Goal: Transaction & Acquisition: Purchase product/service

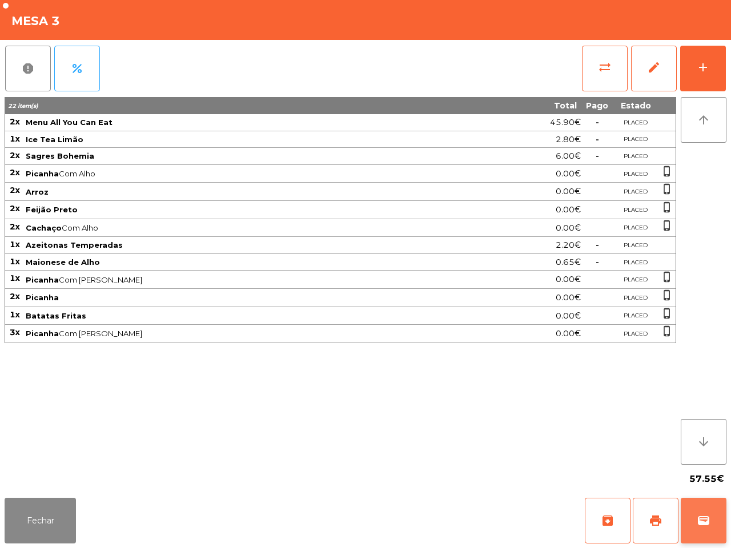
click at [701, 510] on button "wallet" at bounding box center [703, 521] width 46 height 46
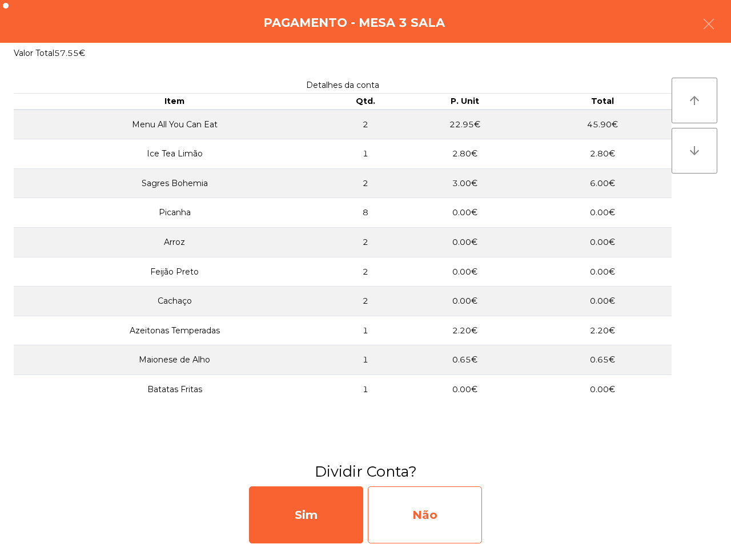
click at [423, 530] on div "Não" at bounding box center [425, 514] width 114 height 57
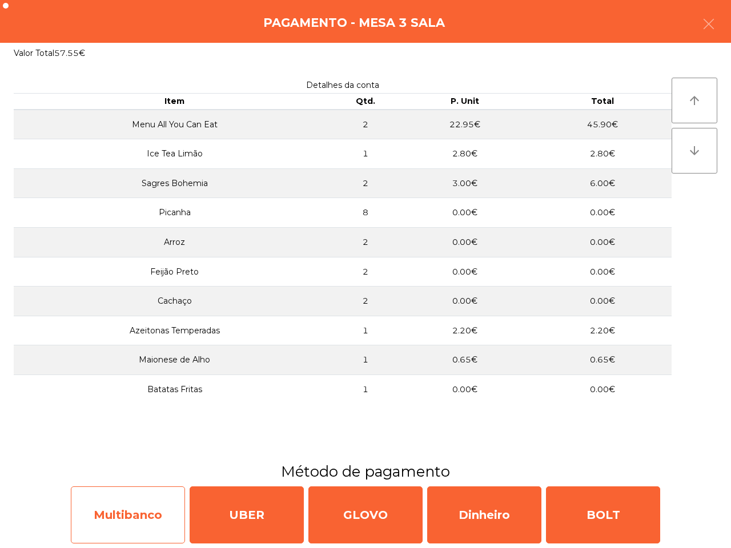
click at [111, 506] on div "Multibanco" at bounding box center [128, 514] width 114 height 57
select select "**"
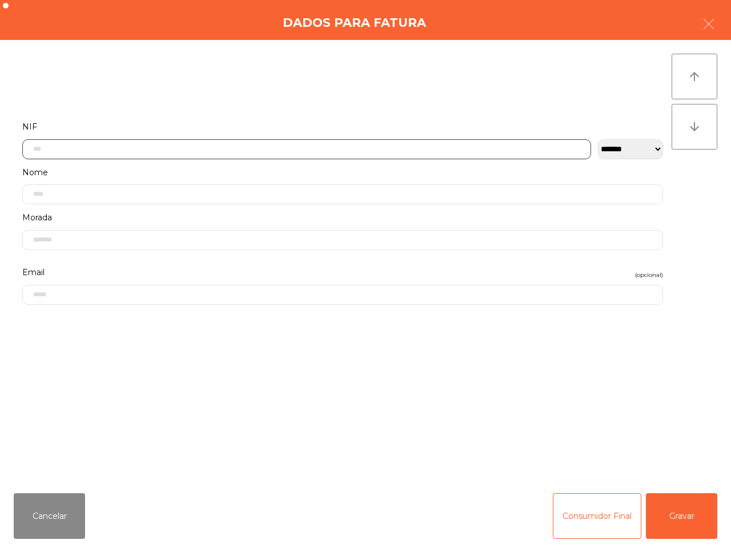
click at [198, 143] on input "text" at bounding box center [306, 149] width 568 height 20
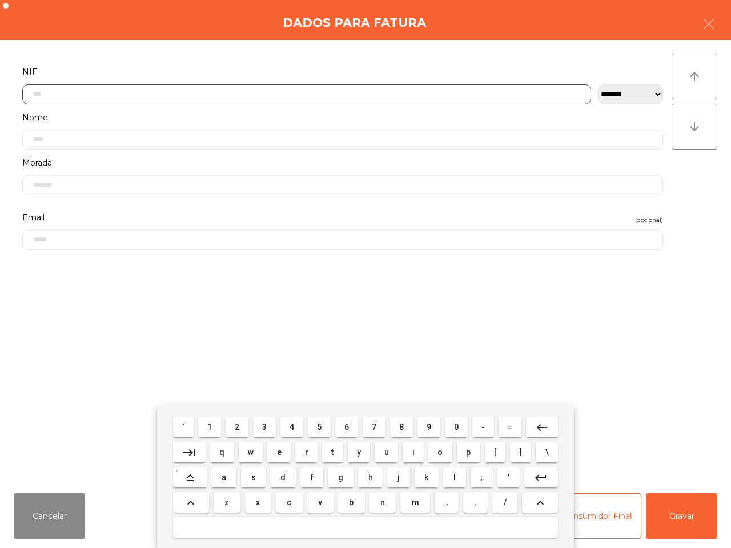
scroll to position [64, 0]
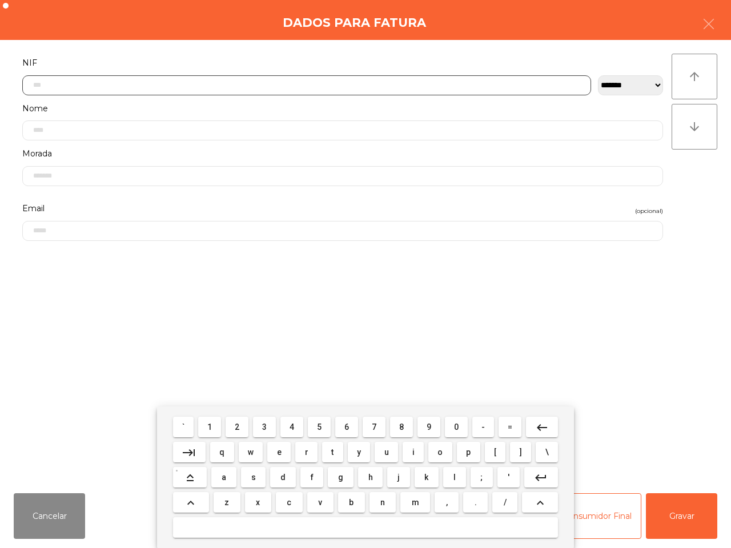
click at [243, 426] on button "2" at bounding box center [236, 427] width 23 height 21
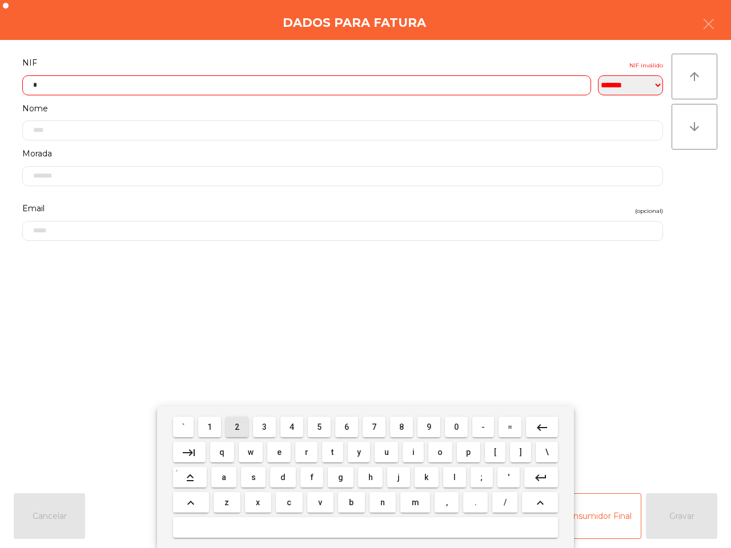
click at [243, 426] on button "2" at bounding box center [236, 427] width 23 height 21
click at [402, 429] on span "8" at bounding box center [401, 426] width 5 height 9
click at [347, 427] on span "6" at bounding box center [346, 426] width 5 height 9
click at [454, 426] on span "0" at bounding box center [456, 426] width 5 height 9
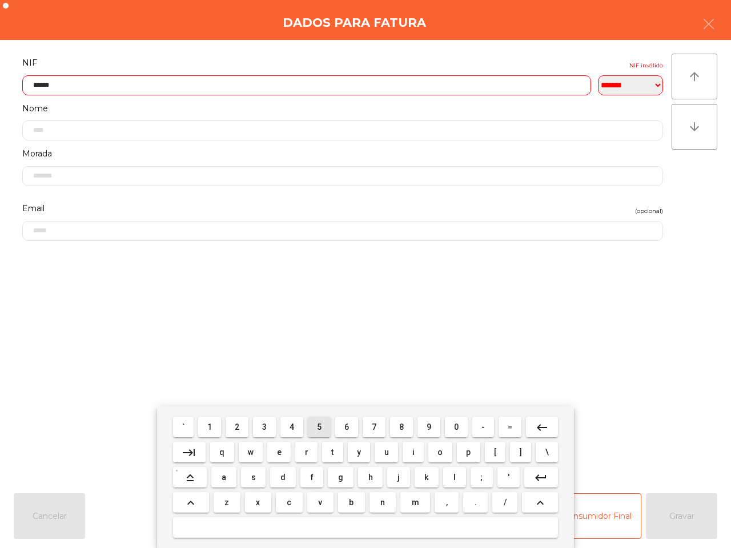
click at [320, 424] on span "5" at bounding box center [319, 426] width 5 height 9
click at [449, 429] on button "0" at bounding box center [456, 427] width 23 height 21
click at [241, 428] on button "2" at bounding box center [236, 427] width 23 height 21
type input "*********"
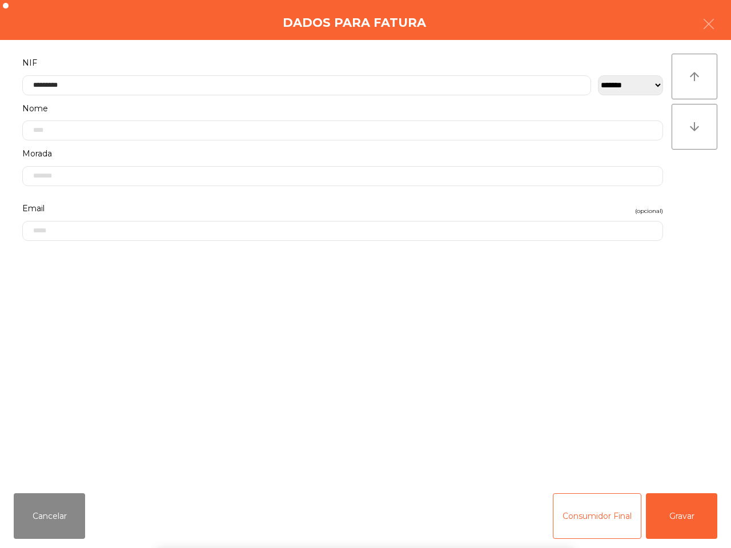
click at [676, 519] on div "` 1 2 3 4 5 6 7 8 9 0 - = keyboard_backspace keyboard_tab q w e r t y u i o p […" at bounding box center [365, 477] width 731 height 142
click at [675, 519] on button "Gravar" at bounding box center [680, 516] width 71 height 46
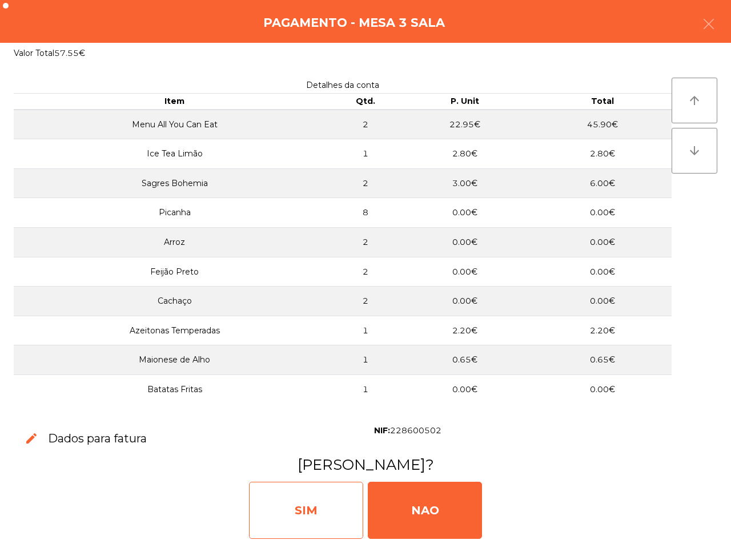
click at [331, 498] on div "SIM" at bounding box center [306, 510] width 114 height 57
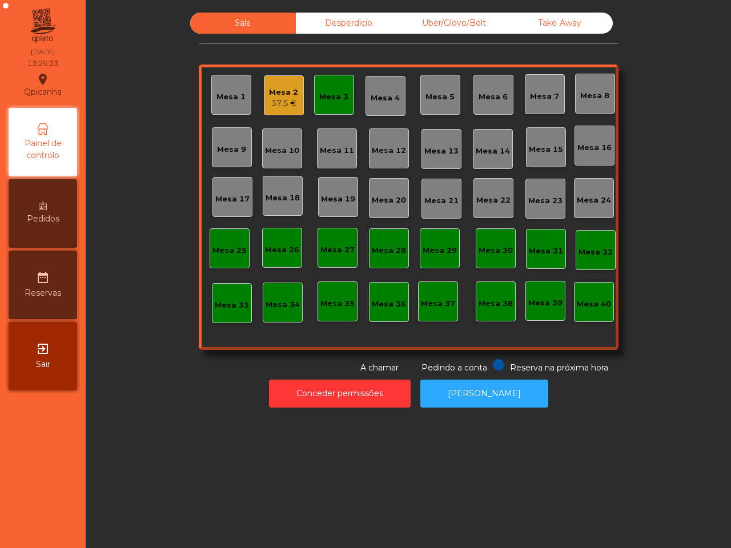
click at [332, 497] on div "Sala Desperdicio Uber/Glovo/Bolt Take Away Mesa 1 Mesa 2 37.5 € Mesa 3 Mesa 4 M…" at bounding box center [408, 274] width 645 height 548
click at [324, 102] on div "Mesa 3" at bounding box center [333, 96] width 29 height 11
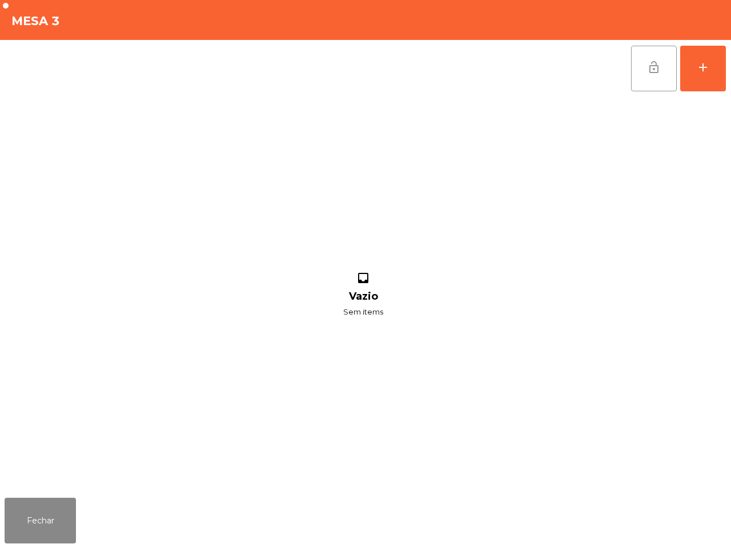
click at [640, 71] on button "lock_open" at bounding box center [654, 69] width 46 height 46
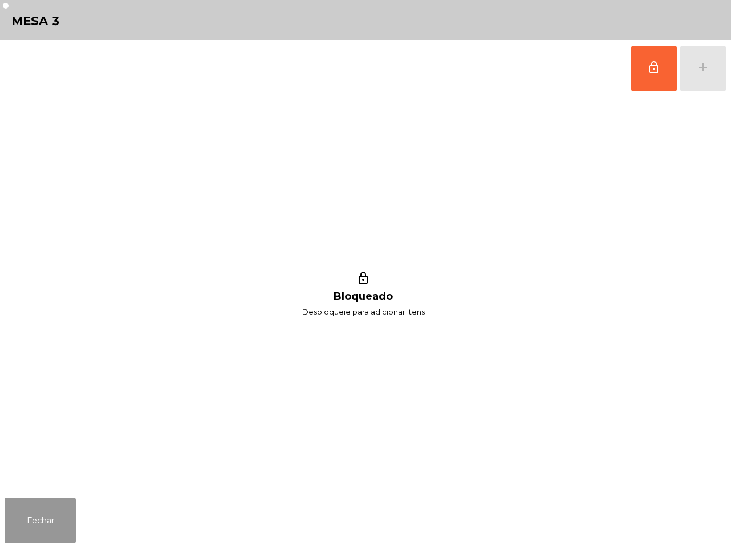
click at [32, 526] on button "Fechar" at bounding box center [40, 521] width 71 height 46
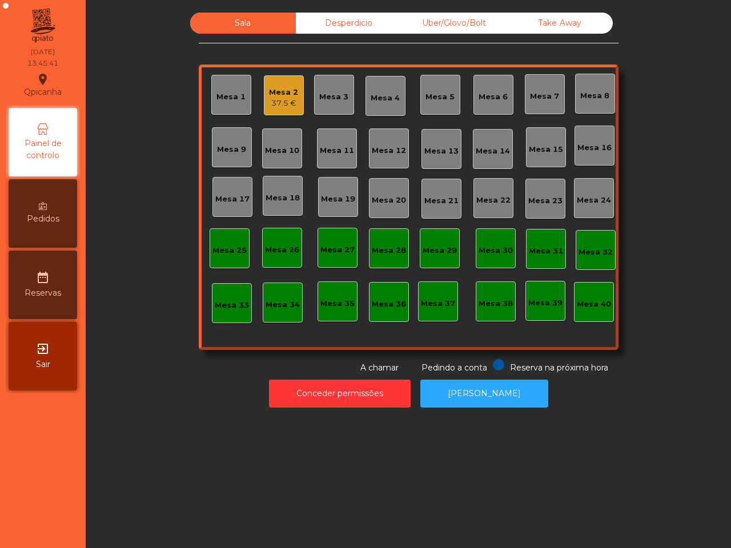
click at [288, 80] on div "Mesa 2 37.5 €" at bounding box center [284, 95] width 40 height 40
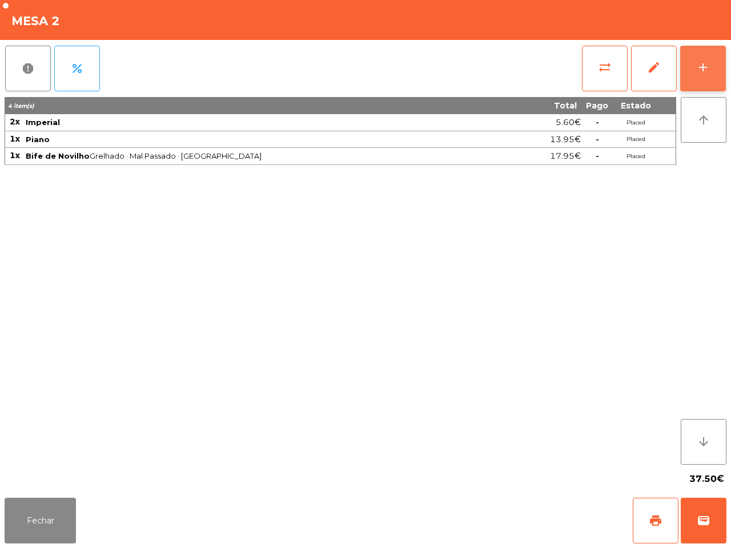
click at [707, 72] on div "add" at bounding box center [703, 67] width 14 height 14
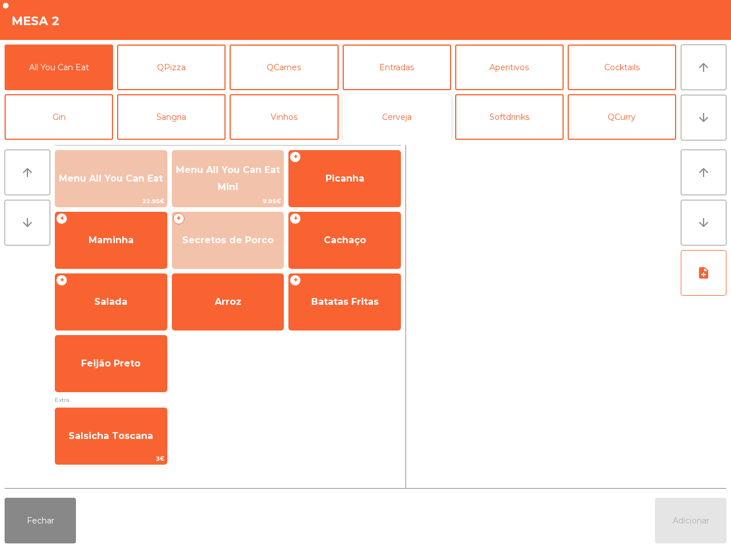
click at [384, 127] on button "Cerveja" at bounding box center [396, 117] width 108 height 46
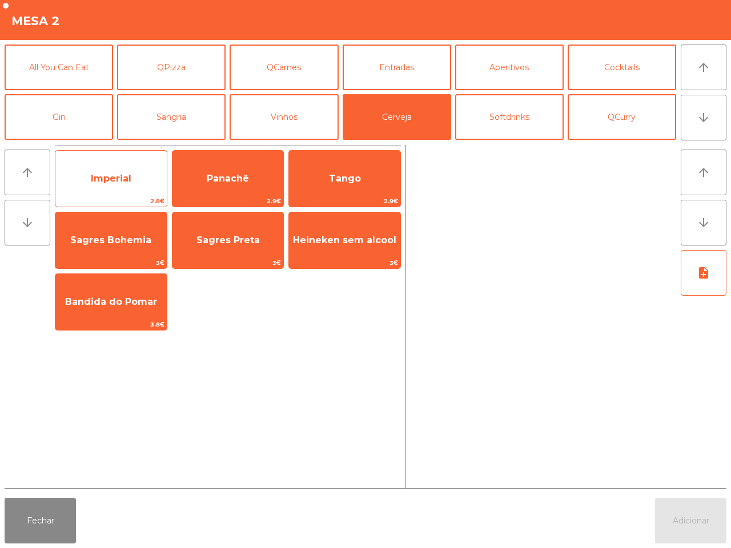
click at [137, 166] on span "Imperial" at bounding box center [110, 178] width 111 height 31
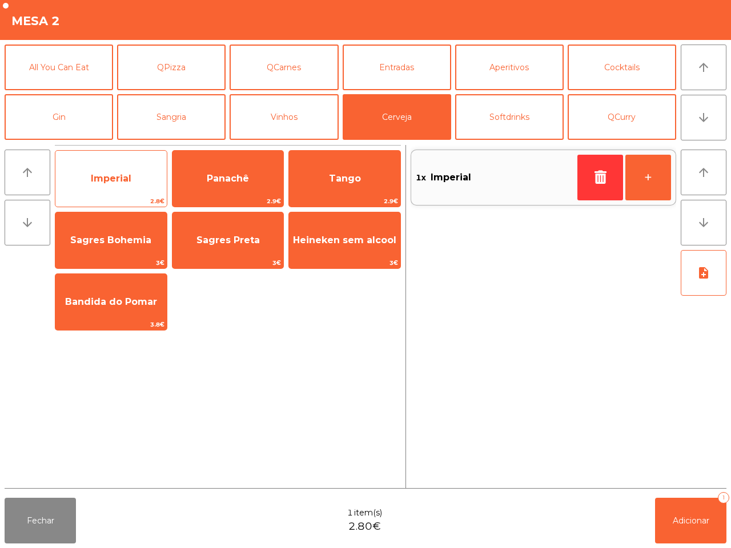
click at [137, 166] on span "Imperial" at bounding box center [110, 178] width 111 height 31
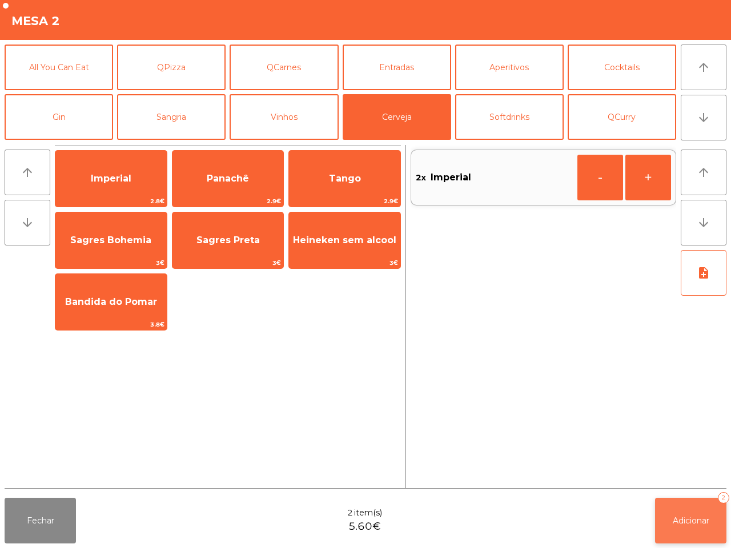
click at [701, 523] on span "Adicionar" at bounding box center [690, 520] width 37 height 10
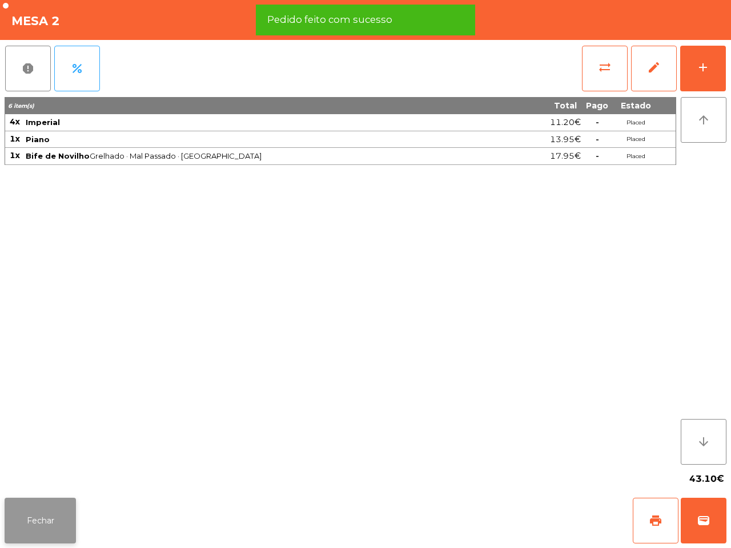
drag, startPoint x: 55, startPoint y: 491, endPoint x: 55, endPoint y: 500, distance: 8.6
click at [55, 495] on app-table-orders "Mesa 2 report percent sync_alt edit add 6 item(s) Total Pago Estado 4x Imperial…" at bounding box center [365, 274] width 731 height 548
click at [63, 512] on button "Fechar" at bounding box center [40, 521] width 71 height 46
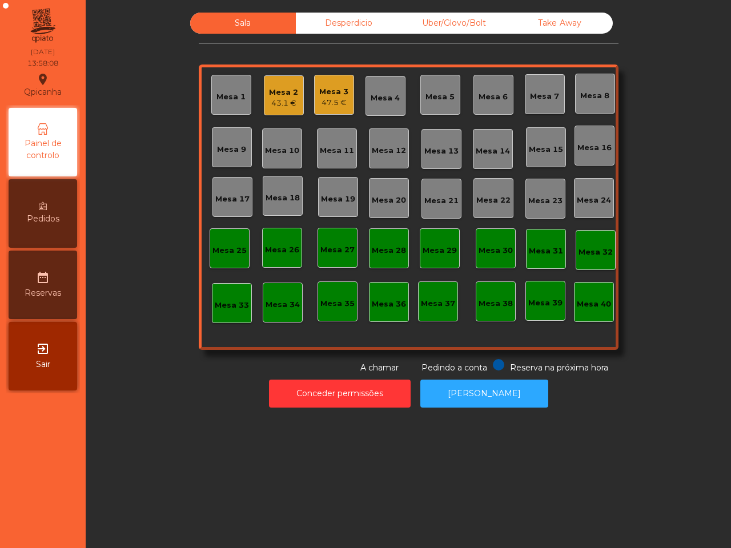
click at [314, 94] on div "Mesa 3 47.5 €" at bounding box center [334, 95] width 40 height 40
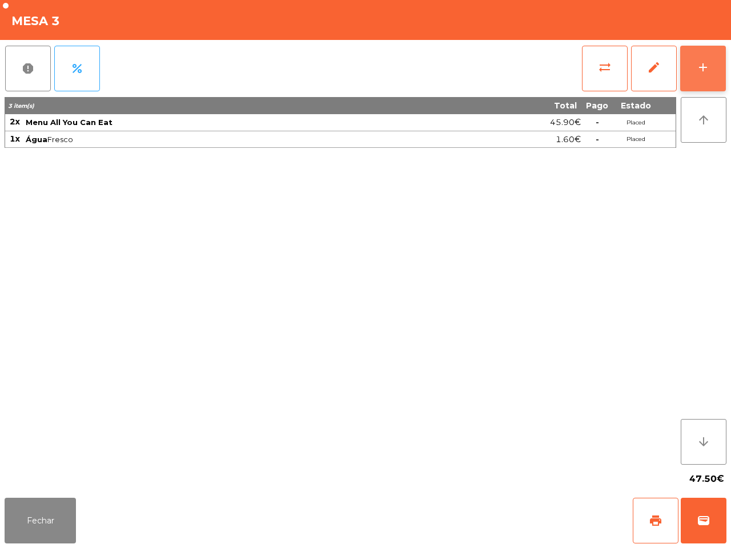
click at [705, 67] on div "add" at bounding box center [703, 67] width 14 height 14
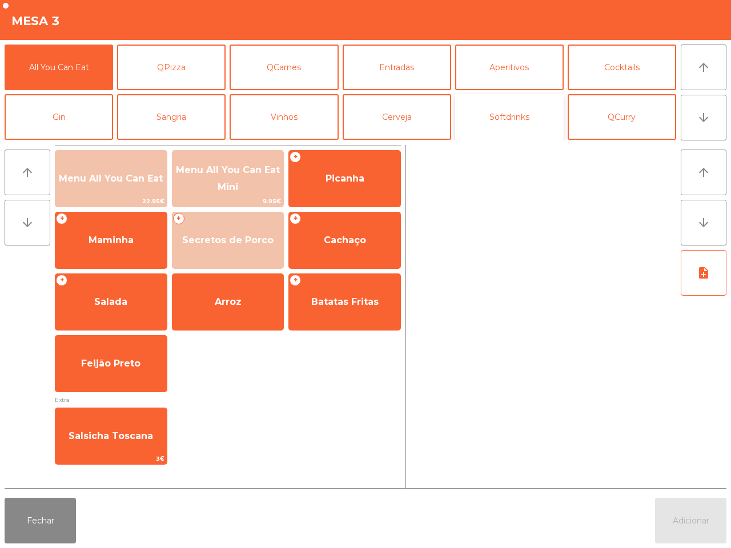
click at [521, 118] on button "Softdrinks" at bounding box center [509, 117] width 108 height 46
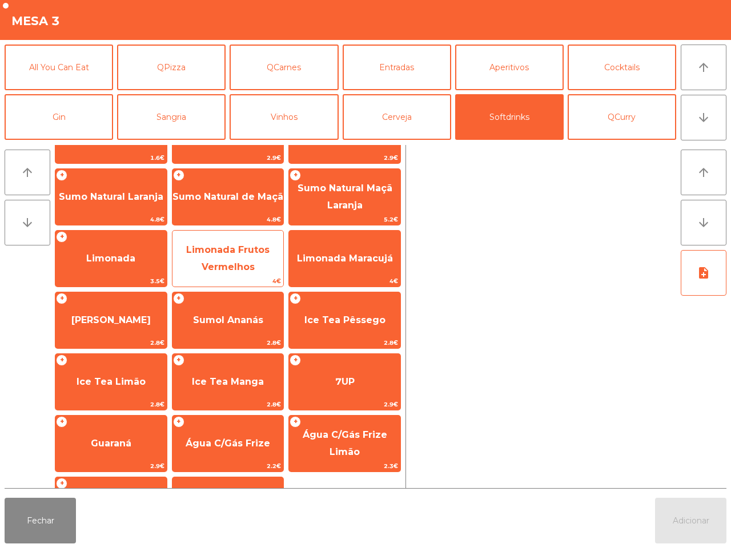
scroll to position [93, 0]
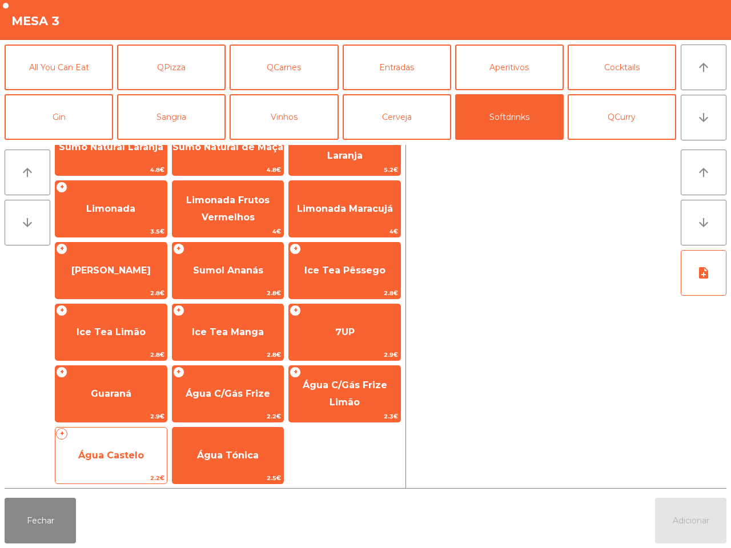
click at [124, 450] on span "Água Castelo" at bounding box center [111, 455] width 66 height 11
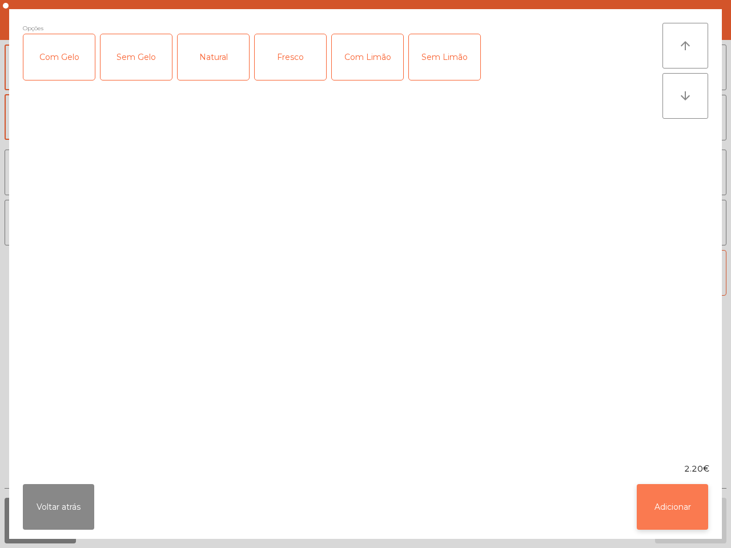
click at [643, 500] on button "Adicionar" at bounding box center [671, 507] width 71 height 46
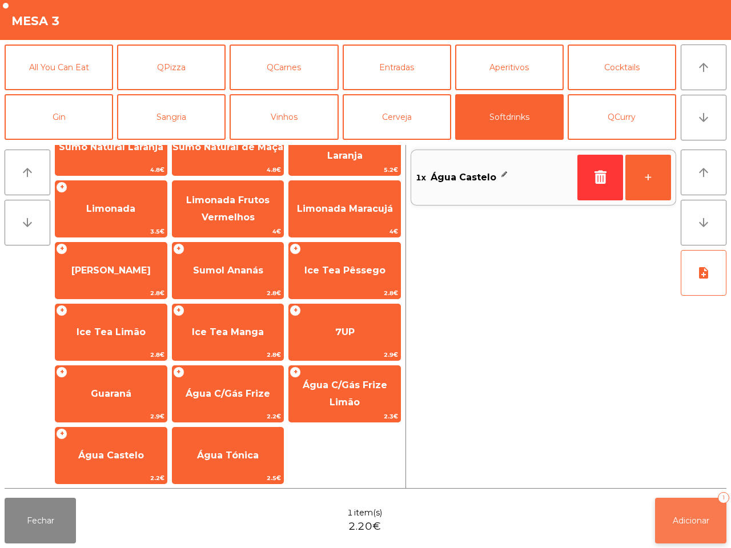
click at [685, 518] on span "Adicionar" at bounding box center [690, 520] width 37 height 10
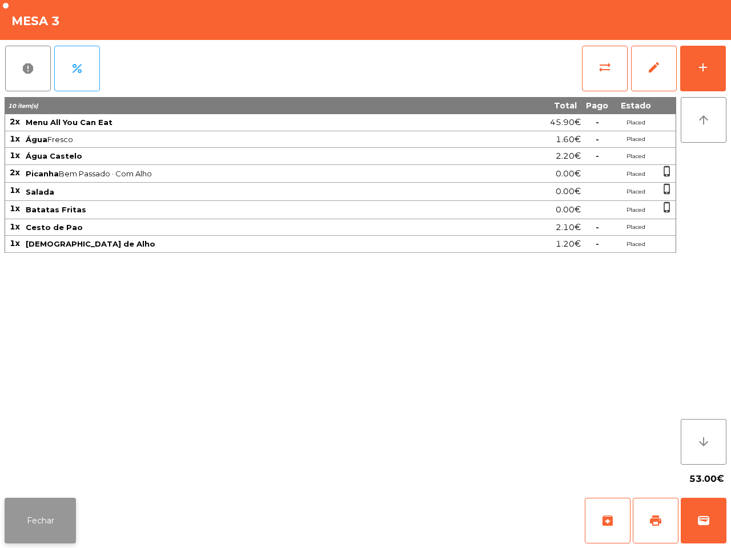
click at [44, 526] on button "Fechar" at bounding box center [40, 521] width 71 height 46
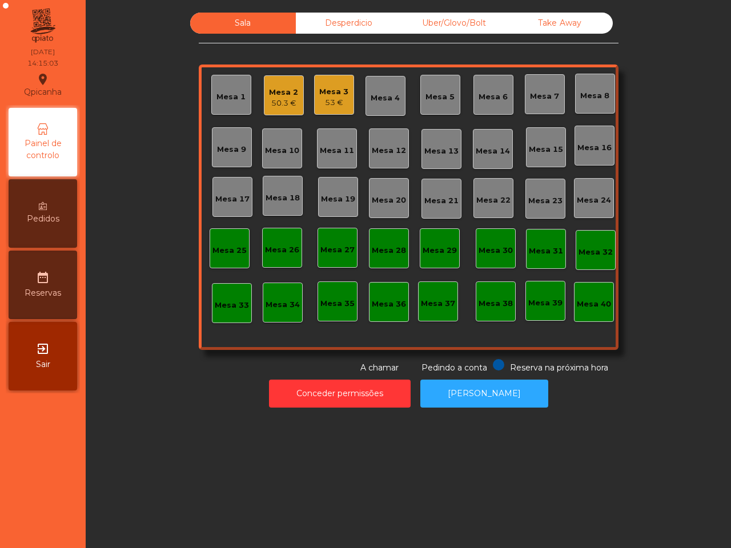
click at [297, 420] on div "Sala Desperdicio Uber/Glovo/Bolt Take Away Mesa 1 Mesa 2 50.3 € Mesa 3 53 € Mes…" at bounding box center [408, 274] width 645 height 548
click at [332, 197] on div "Mesa 19" at bounding box center [338, 198] width 34 height 11
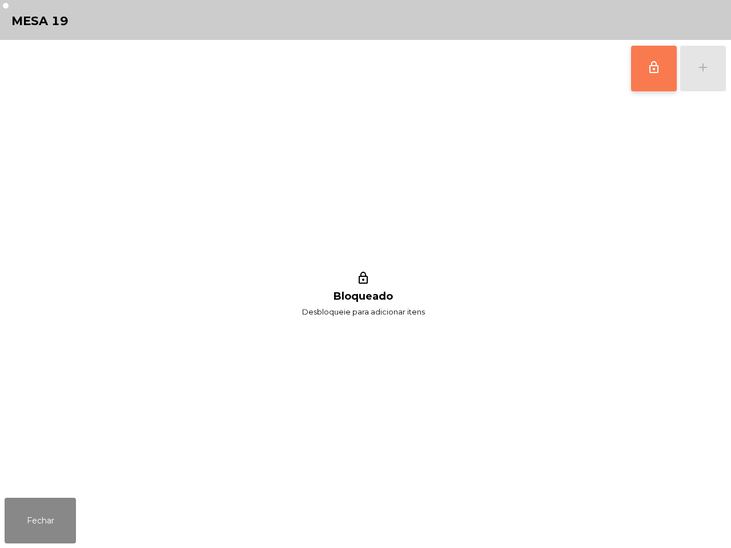
click at [660, 71] on span "lock_outline" at bounding box center [654, 67] width 14 height 14
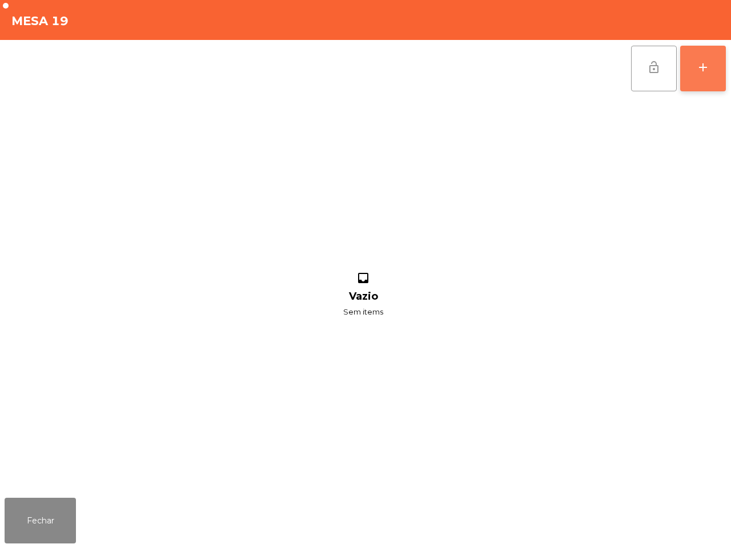
click at [711, 69] on button "add" at bounding box center [703, 69] width 46 height 46
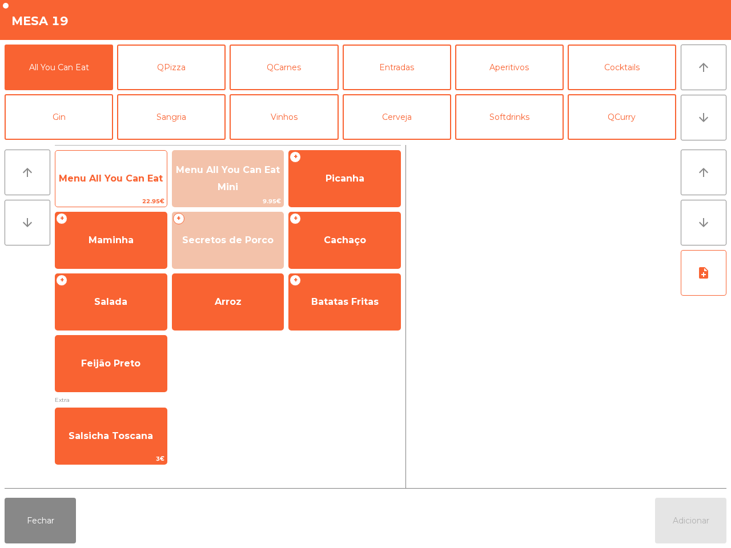
click at [110, 150] on div "Menu All You Can Eat 22.95€" at bounding box center [111, 178] width 112 height 57
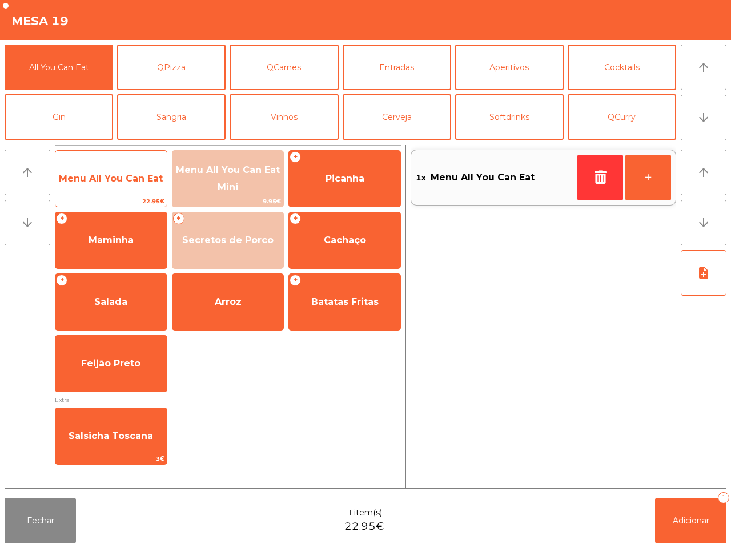
click at [107, 169] on span "Menu All You Can Eat" at bounding box center [110, 178] width 111 height 31
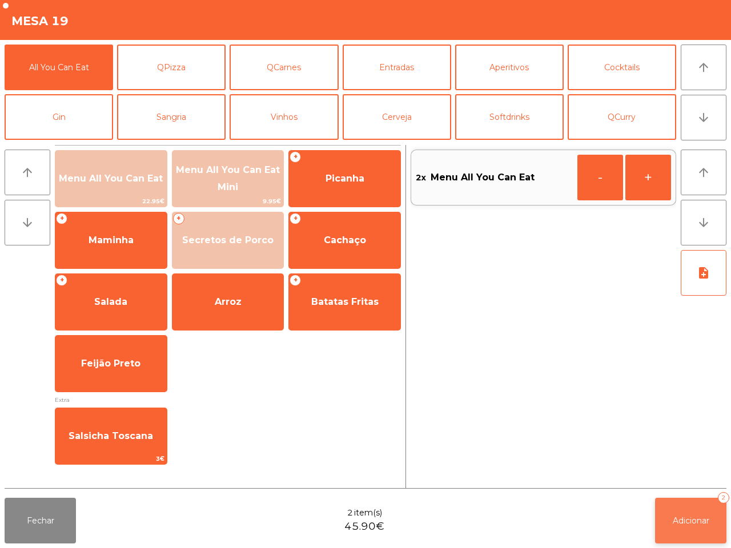
click at [689, 520] on span "Adicionar" at bounding box center [690, 520] width 37 height 10
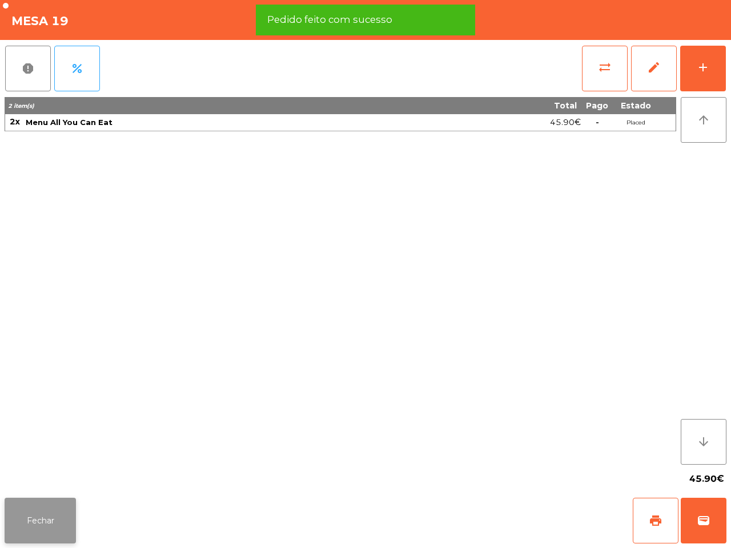
click at [50, 511] on button "Fechar" at bounding box center [40, 521] width 71 height 46
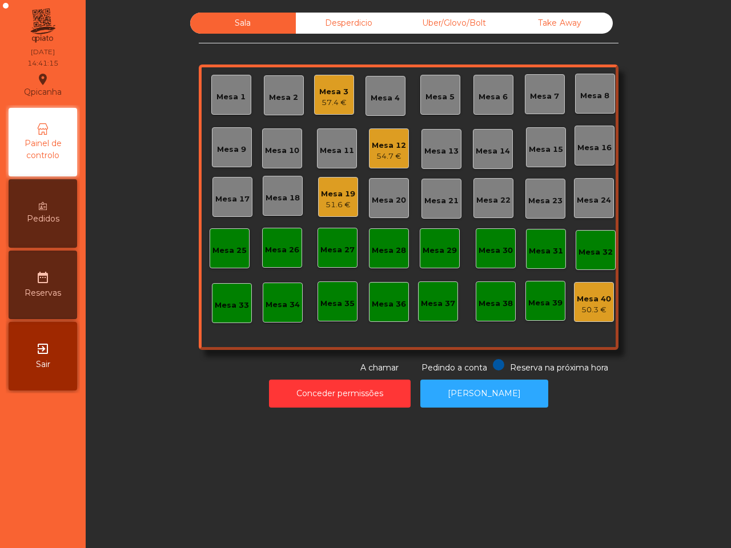
click at [209, 421] on div "Sala Desperdicio Uber/Glovo/Bolt Take Away Mesa 1 Mesa 2 Mesa 3 57.4 € Mesa 4 M…" at bounding box center [408, 274] width 645 height 548
click at [323, 91] on div "Mesa 3" at bounding box center [333, 91] width 29 height 11
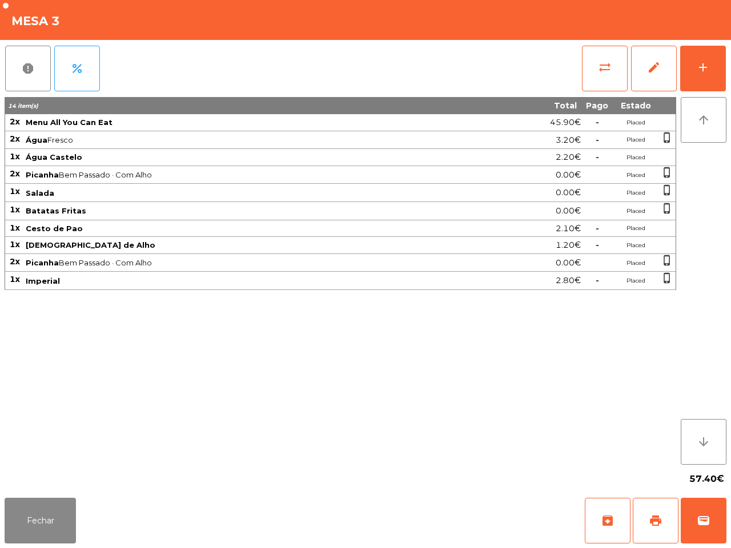
click at [720, 43] on div "sync_alt edit add" at bounding box center [653, 68] width 145 height 57
click at [703, 100] on button "arrow_upward" at bounding box center [703, 120] width 46 height 46
click at [712, 72] on button "add" at bounding box center [703, 69] width 46 height 46
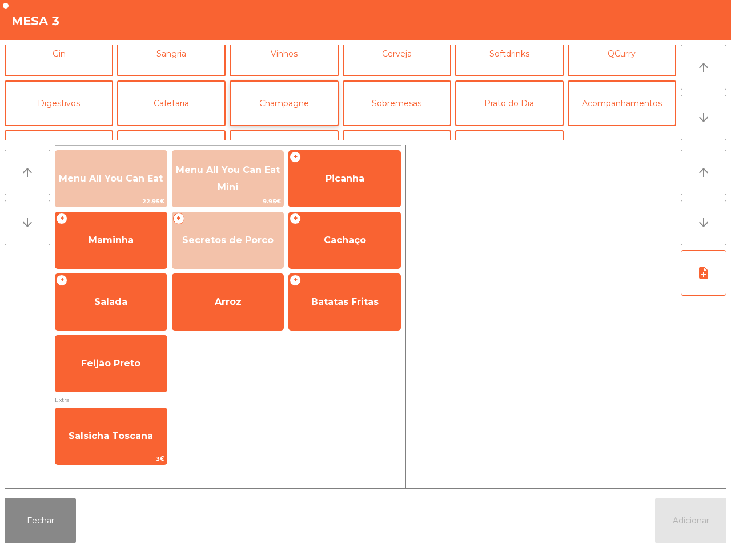
scroll to position [71, 0]
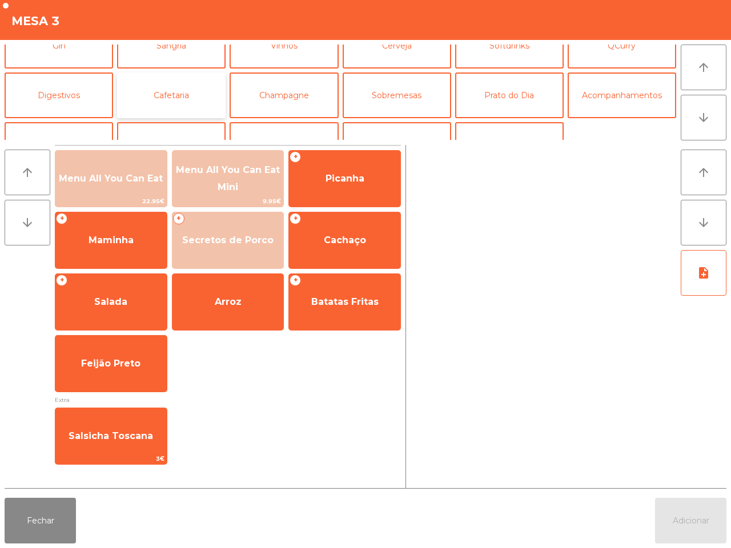
click at [191, 80] on button "Cafetaria" at bounding box center [171, 95] width 108 height 46
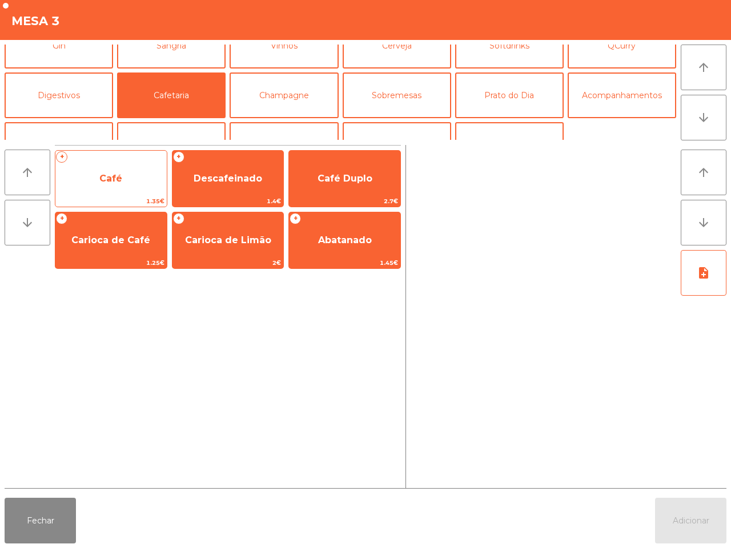
click at [124, 171] on span "Café" at bounding box center [110, 178] width 111 height 31
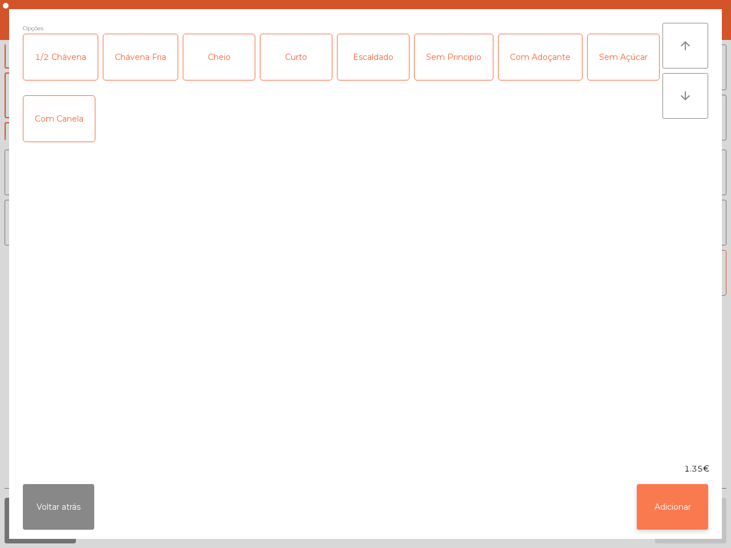
click at [654, 514] on button "Adicionar" at bounding box center [671, 507] width 71 height 46
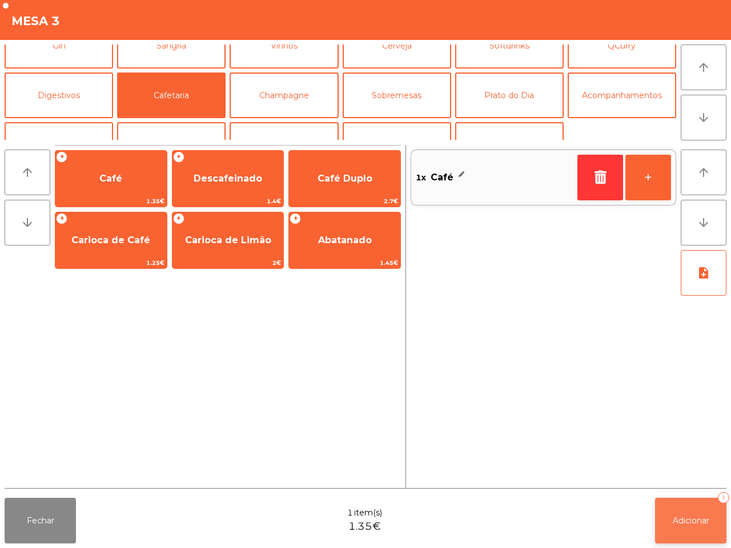
click at [682, 526] on button "Adicionar 1" at bounding box center [690, 521] width 71 height 46
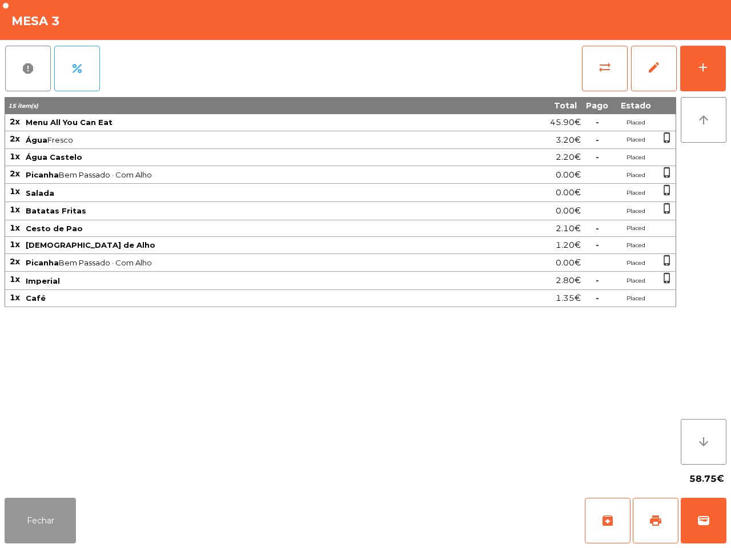
drag, startPoint x: 32, startPoint y: 537, endPoint x: 38, endPoint y: 535, distance: 6.1
click at [33, 536] on button "Fechar" at bounding box center [40, 521] width 71 height 46
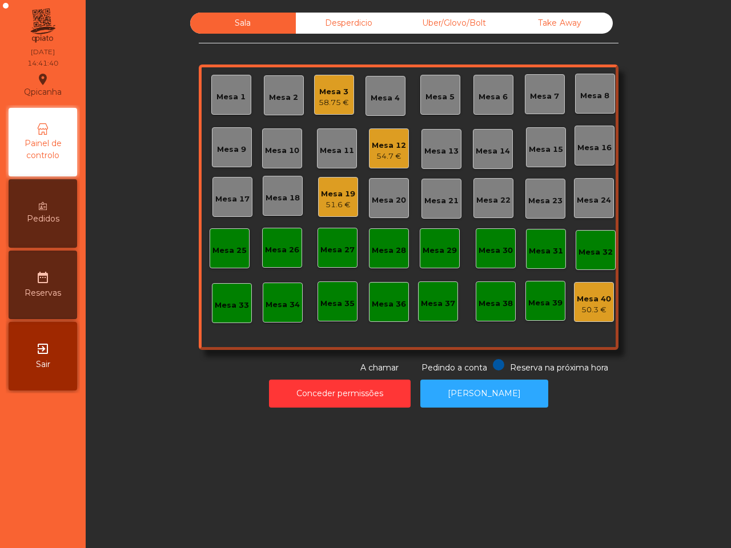
drag, startPoint x: 38, startPoint y: 535, endPoint x: 55, endPoint y: 547, distance: 21.4
click at [52, 547] on nav "Qpicanha location_on [DATE] 14:41:40 Painel de controlo Pedidos date_range Rese…" at bounding box center [43, 274] width 86 height 548
click at [322, 94] on div "Mesa 3" at bounding box center [333, 91] width 30 height 11
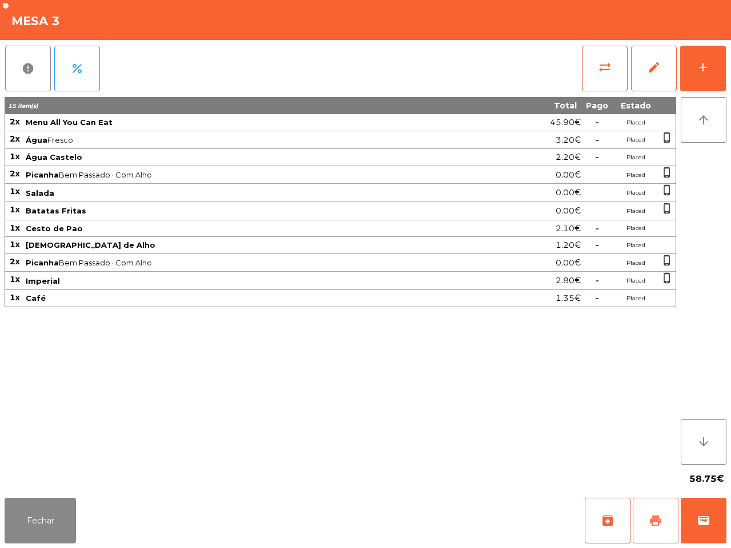
click at [653, 535] on button "print" at bounding box center [655, 521] width 46 height 46
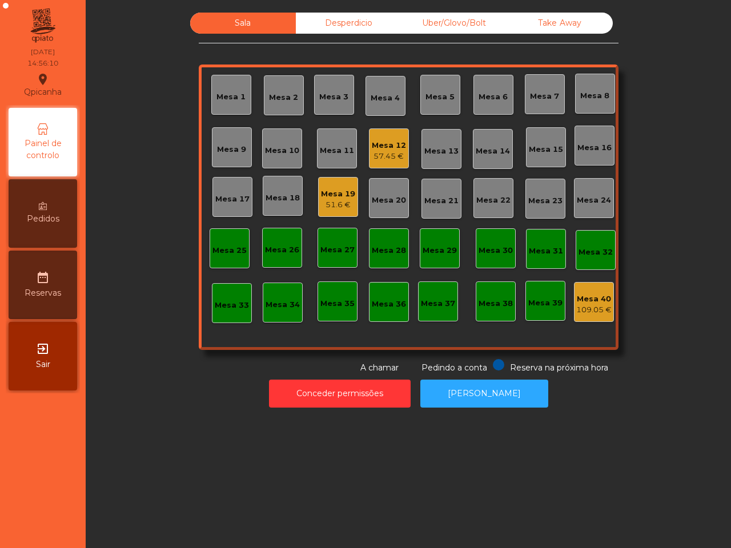
click at [377, 158] on div "57.45 €" at bounding box center [389, 156] width 34 height 11
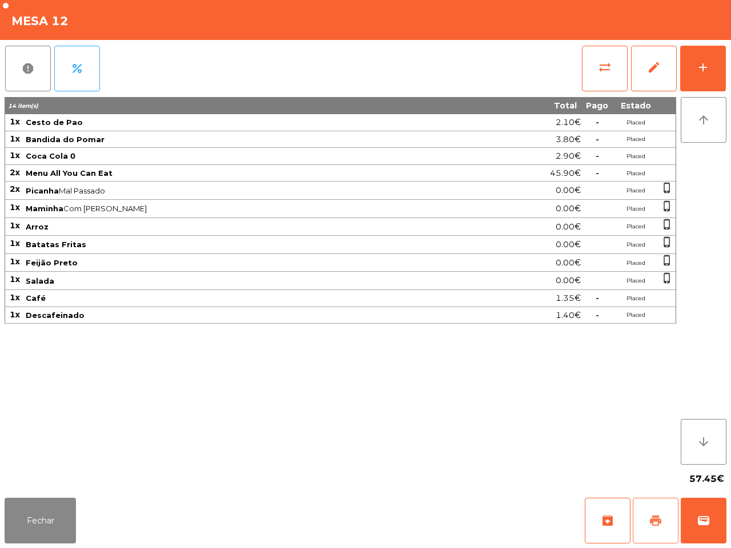
click at [654, 514] on span "print" at bounding box center [655, 521] width 14 height 14
click at [66, 508] on button "Fechar" at bounding box center [40, 521] width 71 height 46
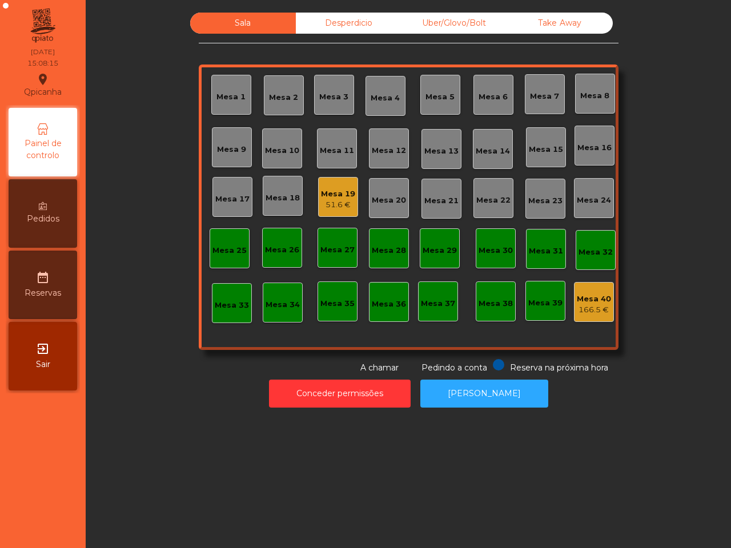
click at [338, 199] on div "51.6 €" at bounding box center [338, 204] width 34 height 11
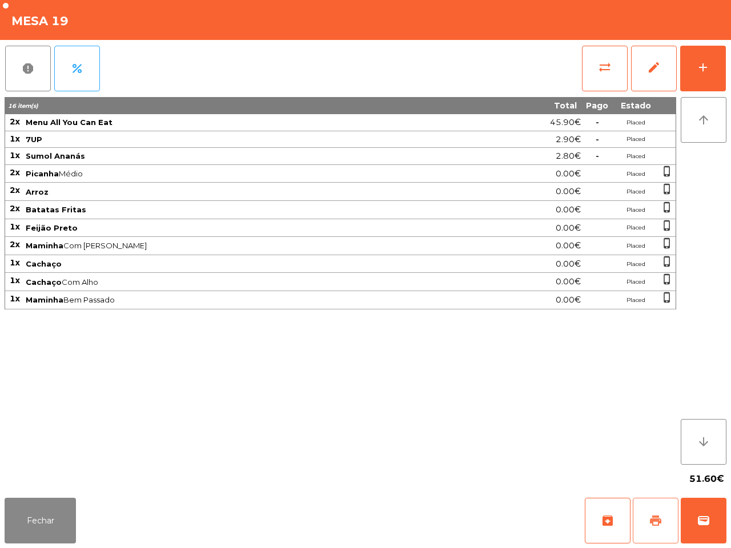
click at [651, 508] on button "print" at bounding box center [655, 521] width 46 height 46
click at [15, 522] on button "Fechar" at bounding box center [40, 521] width 71 height 46
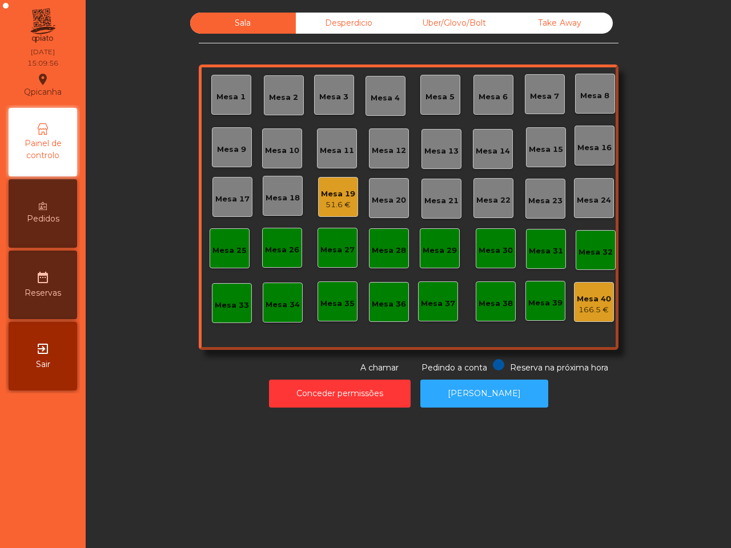
click at [90, 454] on div "Sala Desperdicio Uber/Glovo/Bolt Take Away Mesa 1 Mesa 2 Mesa 3 [GEOGRAPHIC_DAT…" at bounding box center [408, 274] width 645 height 548
click at [328, 190] on div "Mesa 19" at bounding box center [338, 193] width 34 height 11
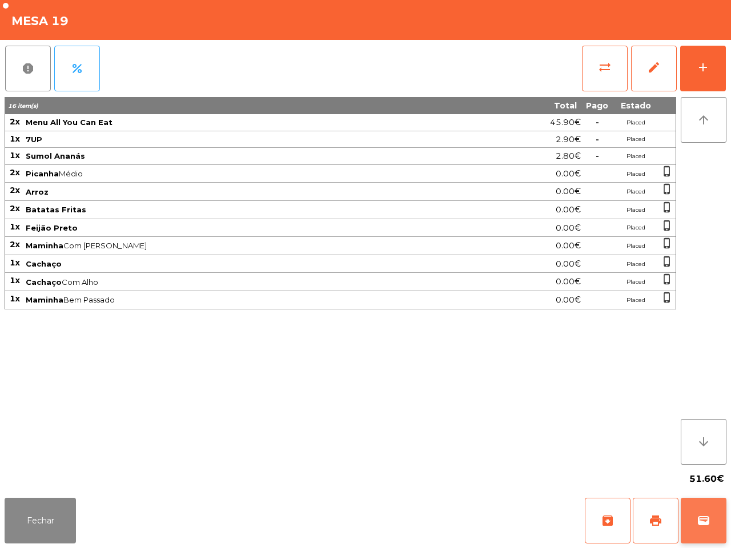
click at [720, 534] on button "wallet" at bounding box center [703, 521] width 46 height 46
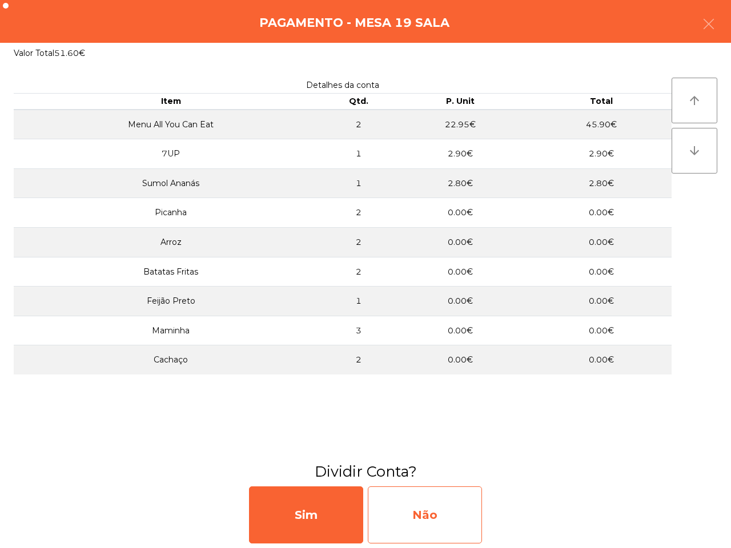
click at [445, 501] on div "Não" at bounding box center [425, 514] width 114 height 57
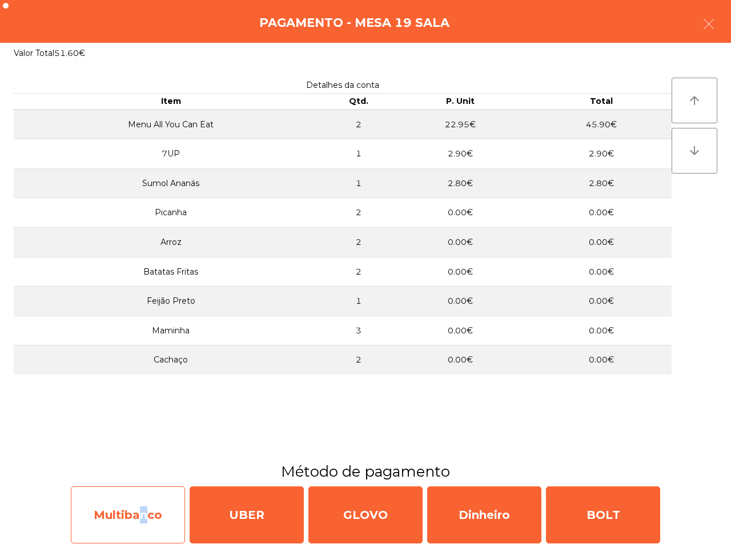
click at [141, 516] on div "Multibanco" at bounding box center [128, 514] width 114 height 57
select select "**"
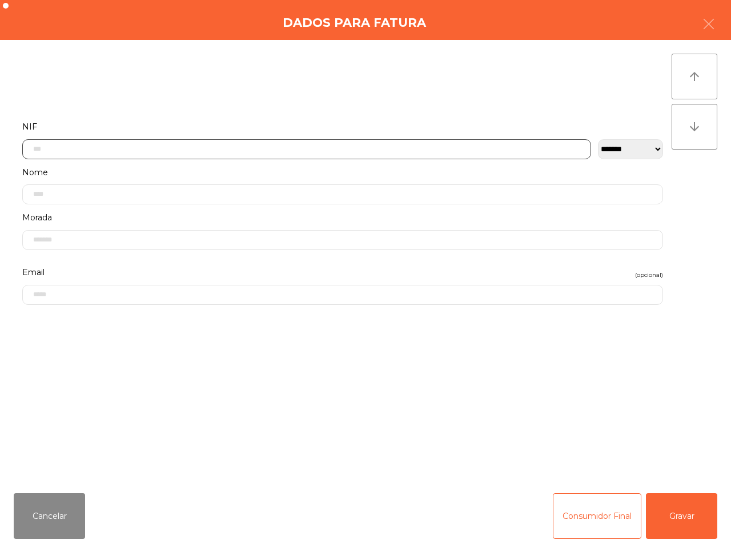
click at [260, 144] on input "text" at bounding box center [306, 149] width 568 height 20
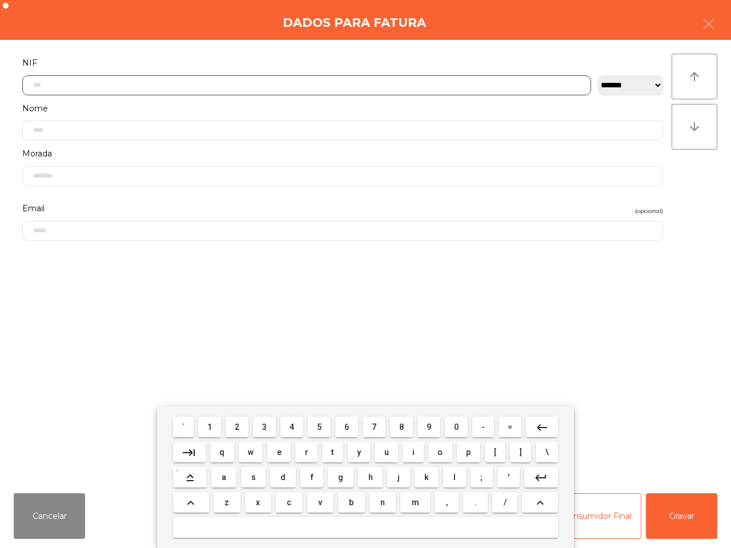
click at [212, 422] on span "1" at bounding box center [209, 426] width 5 height 9
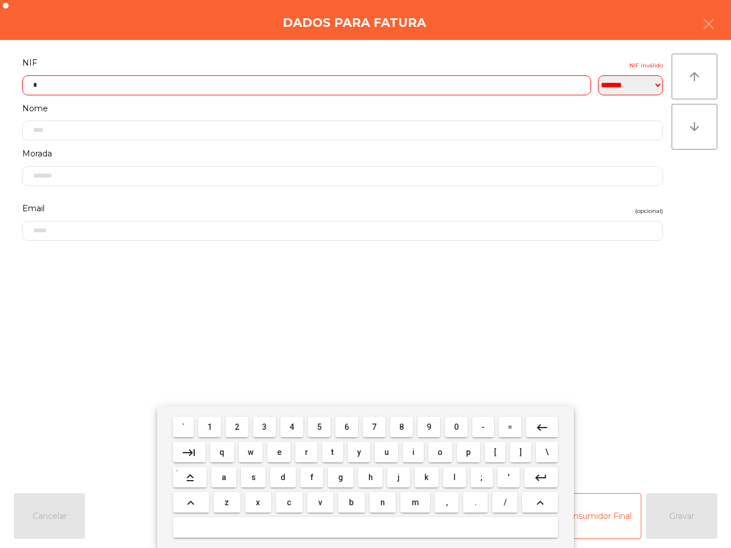
click at [261, 423] on button "3" at bounding box center [264, 427] width 23 height 21
click at [241, 426] on button "2" at bounding box center [236, 427] width 23 height 21
click at [294, 424] on span "4" at bounding box center [291, 426] width 5 height 9
click at [349, 423] on button "6" at bounding box center [346, 427] width 23 height 21
click at [214, 429] on button "1" at bounding box center [209, 427] width 23 height 21
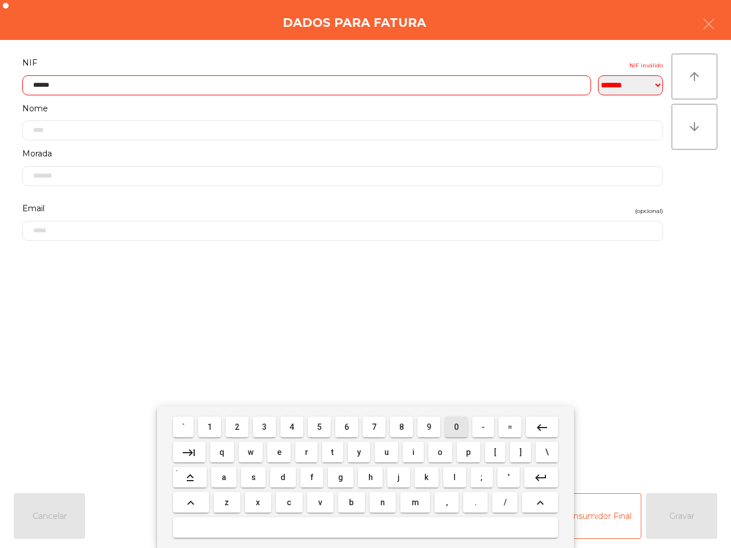
click at [449, 426] on button "0" at bounding box center [456, 427] width 23 height 21
click at [532, 427] on button "keyboard_backspace" at bounding box center [542, 427] width 32 height 21
click at [422, 430] on button "9" at bounding box center [428, 427] width 23 height 21
click at [454, 427] on span "0" at bounding box center [456, 426] width 5 height 9
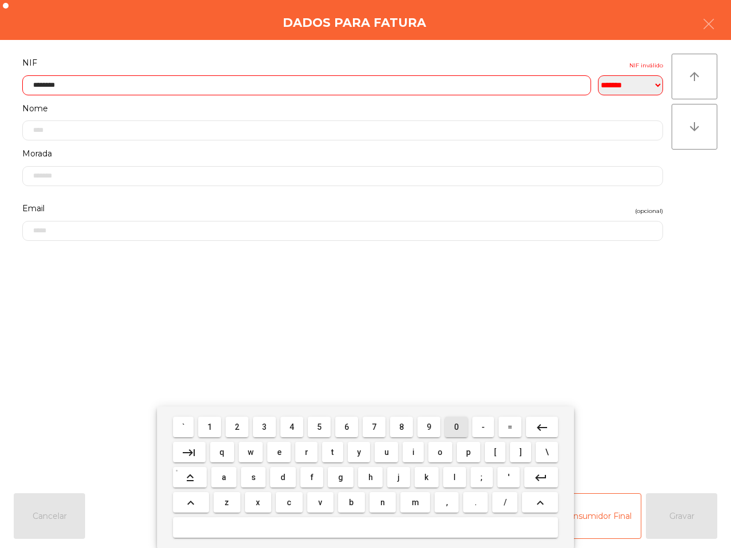
type input "*********"
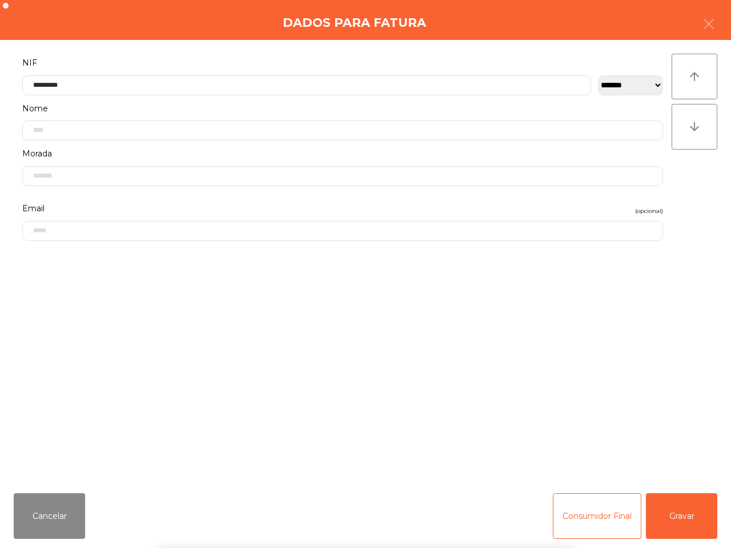
click at [705, 528] on div "` 1 2 3 4 5 6 7 8 9 0 - = keyboard_backspace keyboard_tab q w e r t y u i o p […" at bounding box center [365, 477] width 731 height 142
click at [677, 518] on button "Gravar" at bounding box center [680, 516] width 71 height 46
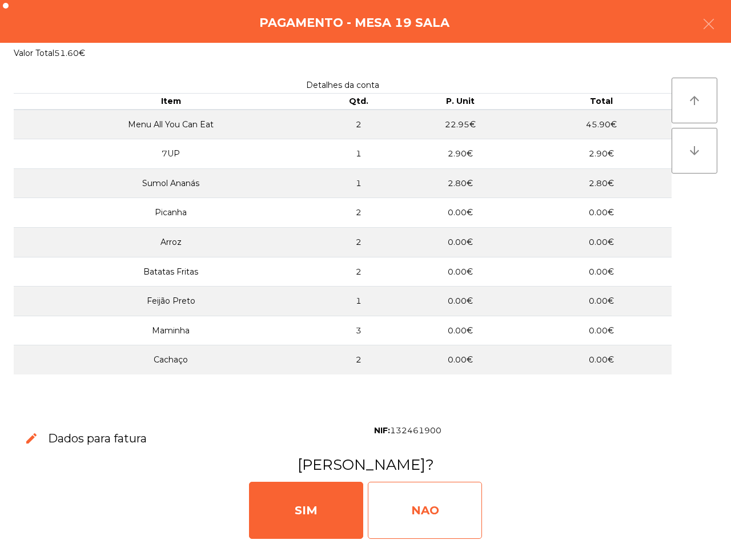
click at [426, 507] on div "NAO" at bounding box center [425, 510] width 114 height 57
